Goal: Task Accomplishment & Management: Manage account settings

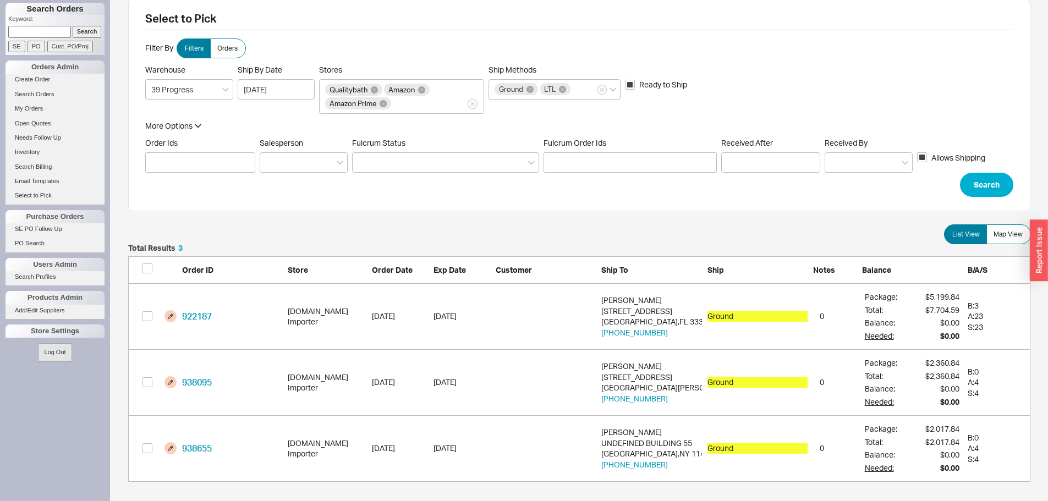
scroll to position [15, 0]
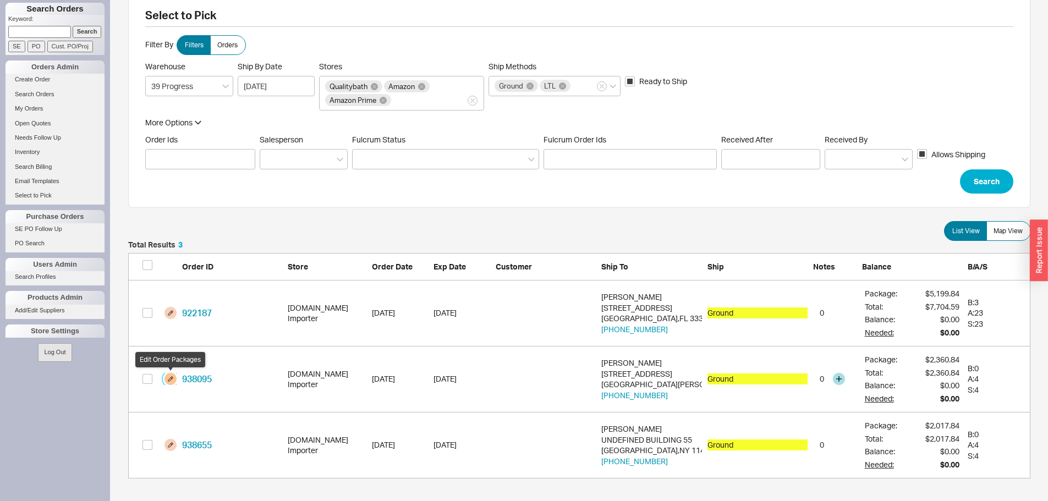
click at [169, 381] on button "grid" at bounding box center [171, 379] width 12 height 12
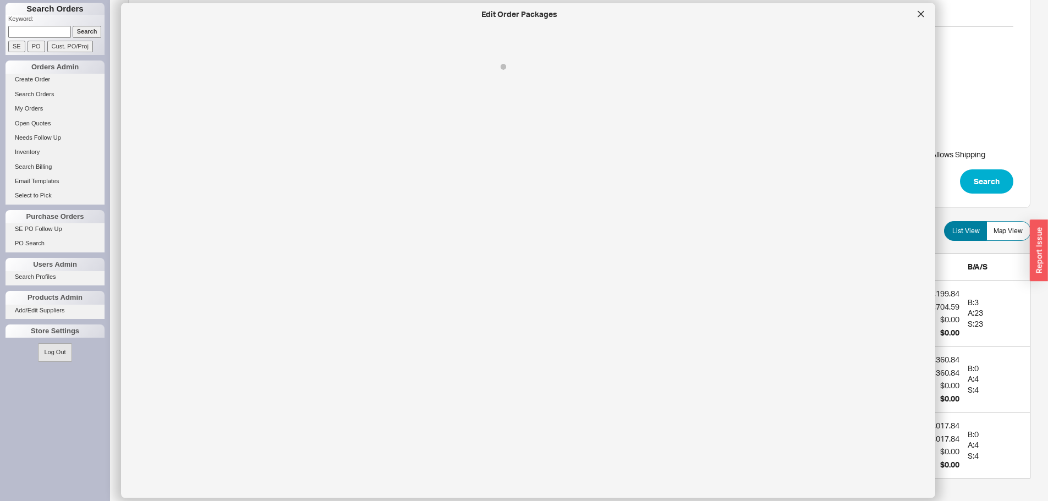
select select "1"
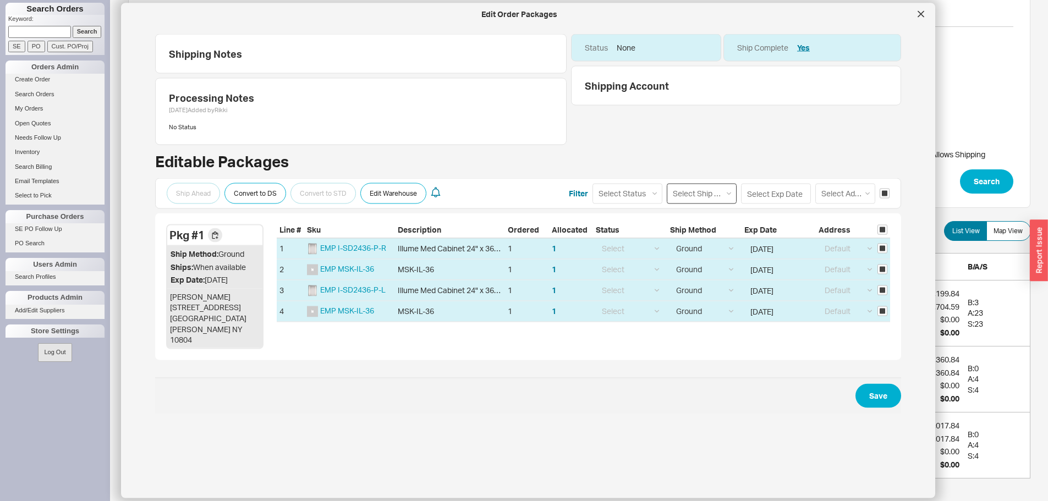
click at [693, 195] on select "Select Ship Method Ground LTL Our Truck --------------- Customer Pickup - Showr…" at bounding box center [702, 193] width 70 height 20
select select "8"
click at [667, 183] on select "Select Ship Method Ground LTL Our Truck --------------- Customer Pickup - Showr…" at bounding box center [702, 193] width 70 height 20
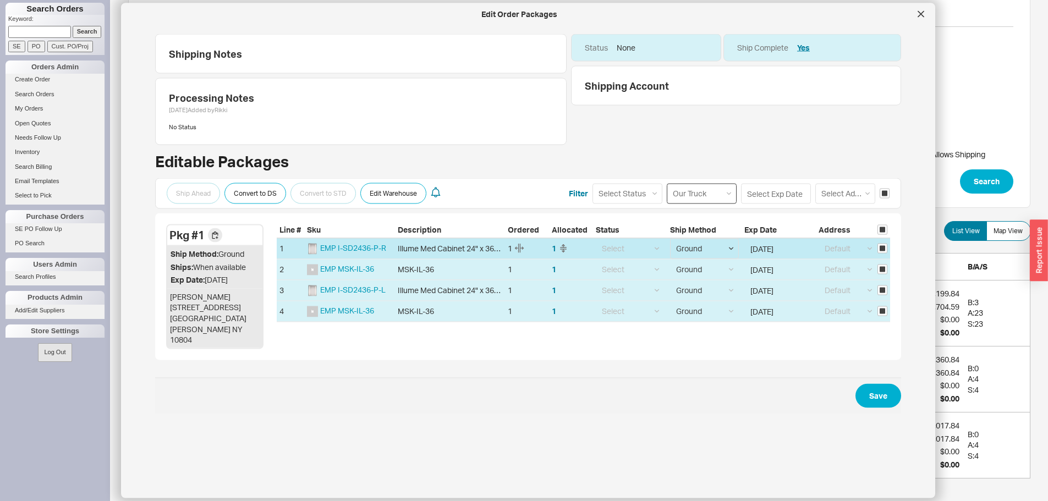
select select
select select "8"
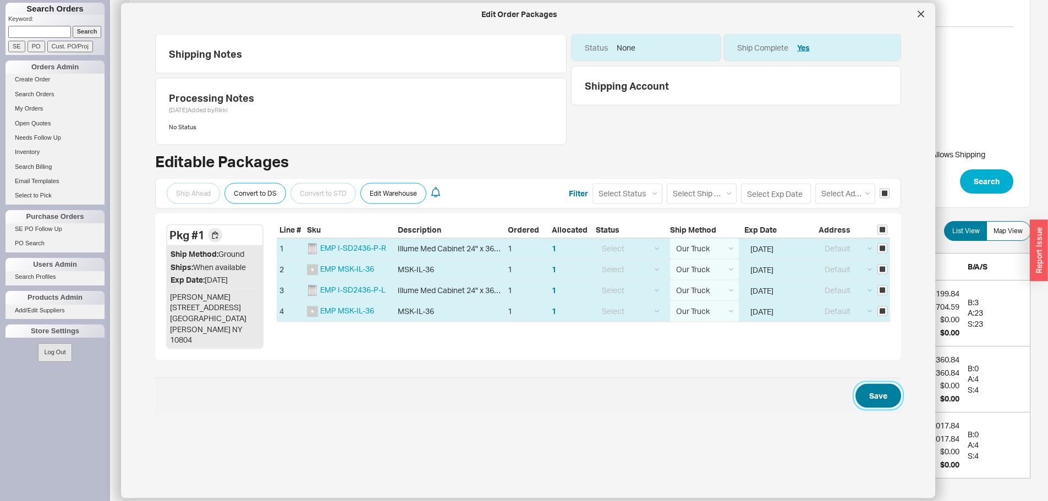
click at [857, 386] on button "Save" at bounding box center [879, 396] width 46 height 24
checkbox input "false"
select select "8"
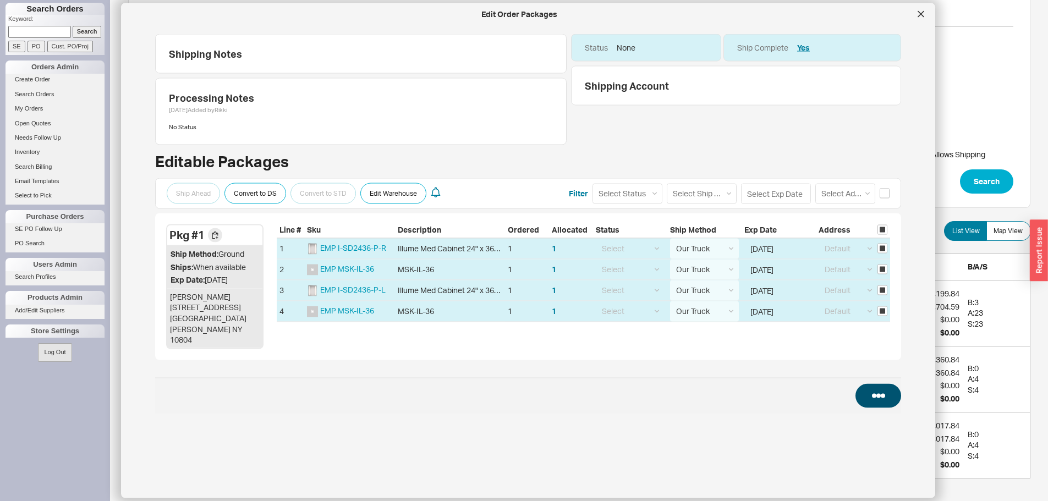
select select "8"
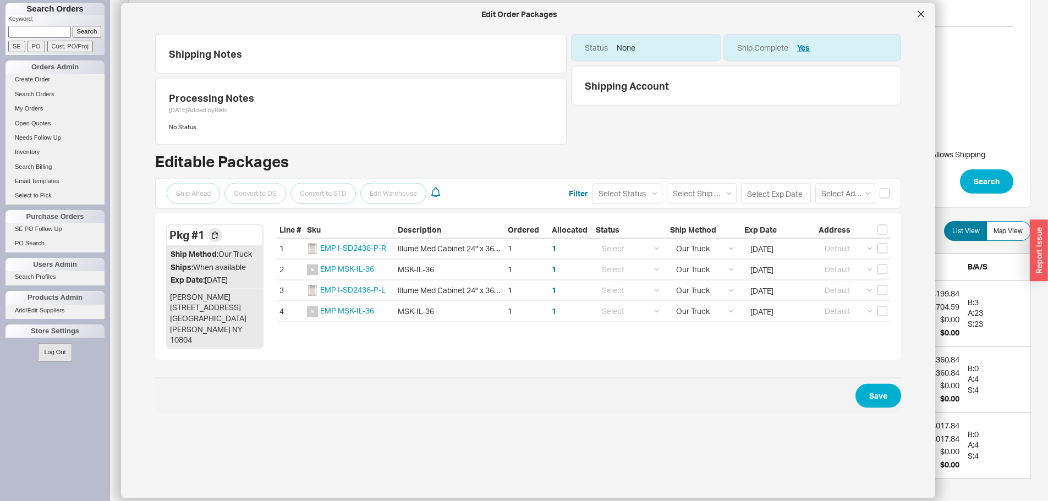
scroll to position [0, 0]
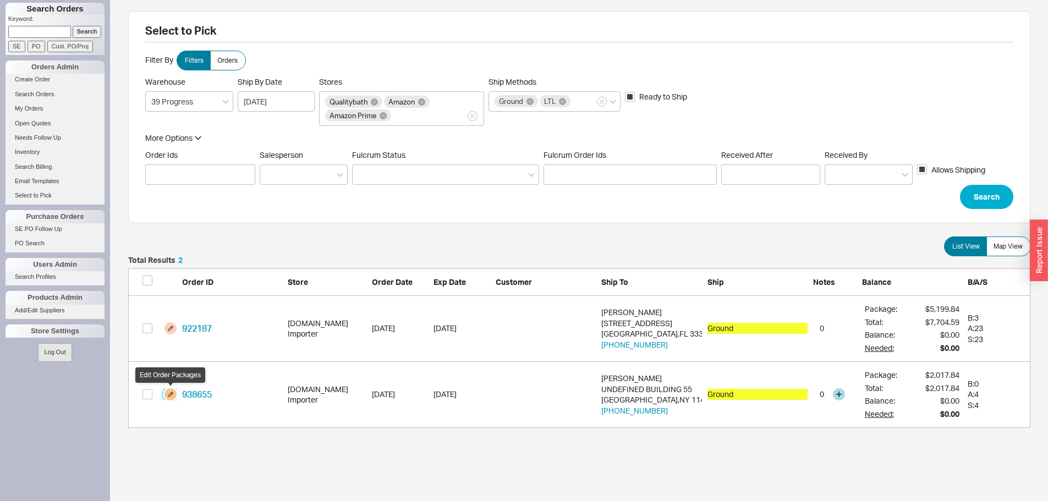
click at [169, 395] on button "grid" at bounding box center [171, 395] width 12 height 12
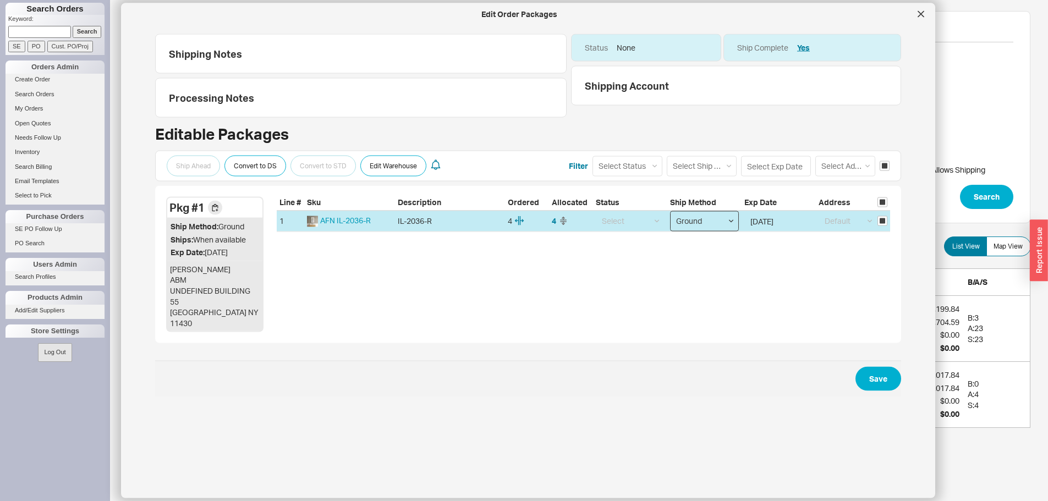
click at [687, 226] on select "Select Ground LTL Our Truck --------------- Customer Pickup - Showroom Customer…" at bounding box center [704, 221] width 69 height 20
select select "8"
click at [670, 211] on select "Select Ground LTL Our Truck --------------- Customer Pickup - Showroom Customer…" at bounding box center [704, 221] width 69 height 20
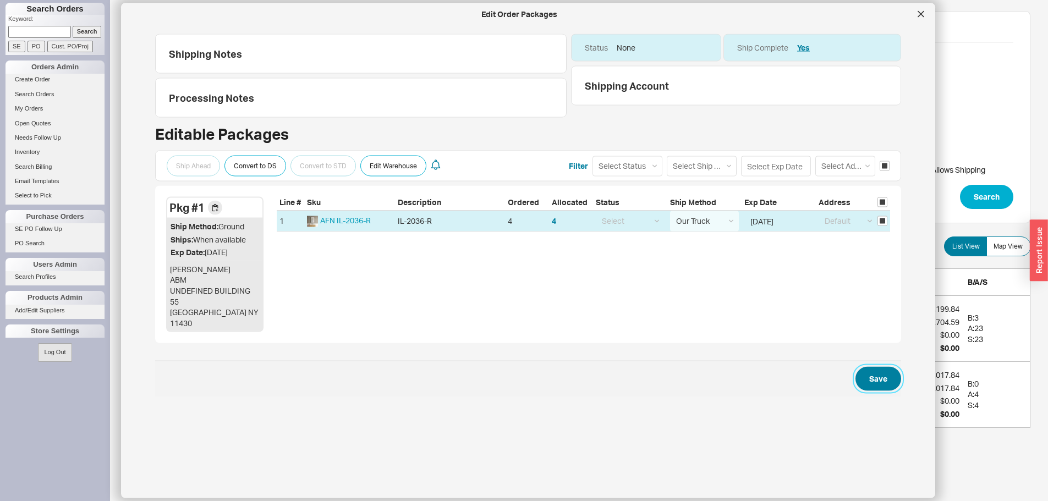
click at [878, 367] on button "Save" at bounding box center [879, 379] width 46 height 24
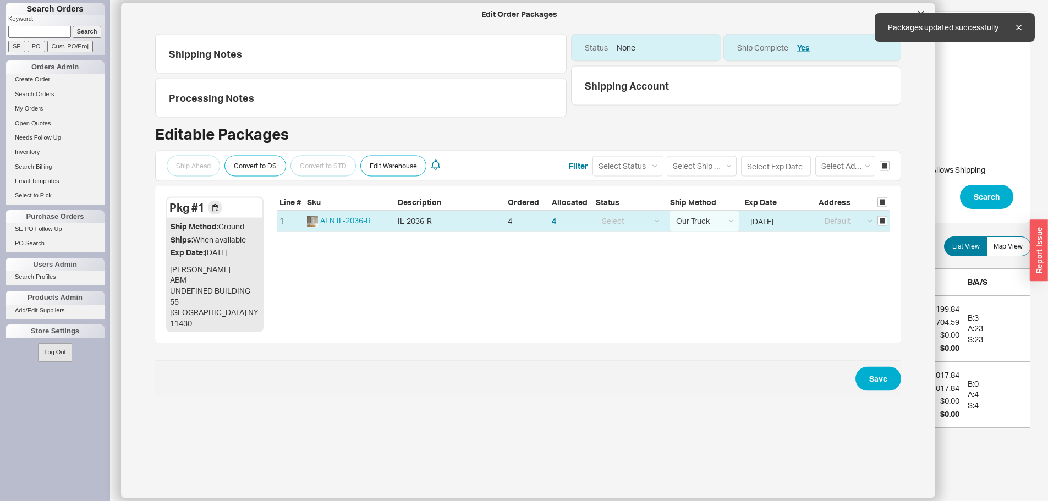
scroll to position [97, 894]
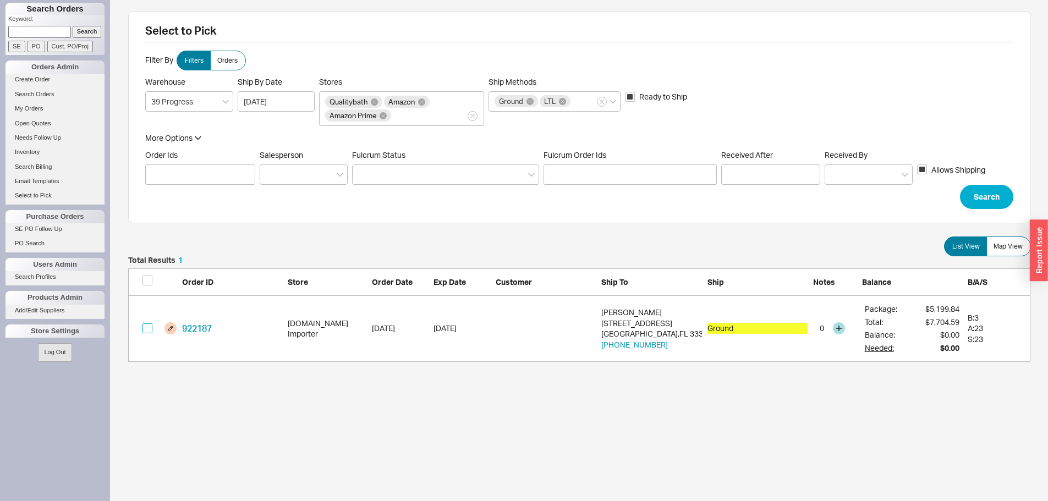
click at [146, 327] on input "grid" at bounding box center [148, 329] width 10 height 10
checkbox input "true"
click at [989, 375] on button "Confirm" at bounding box center [1001, 380] width 57 height 24
